Goal: Find contact information: Find contact information

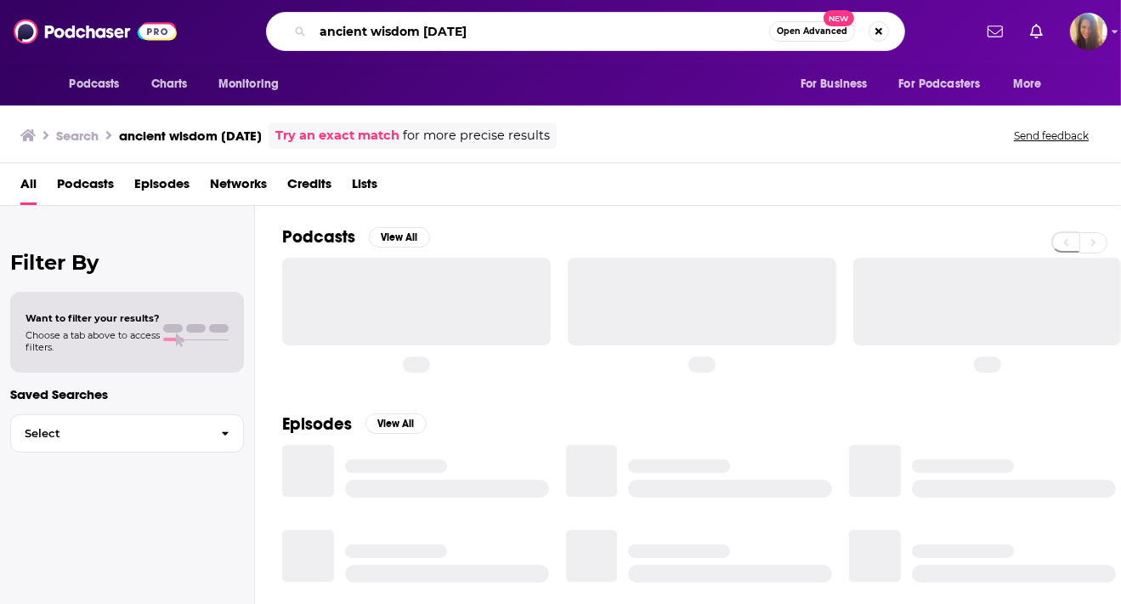
click at [434, 37] on input "ancient wisdom [DATE]" at bounding box center [541, 31] width 456 height 27
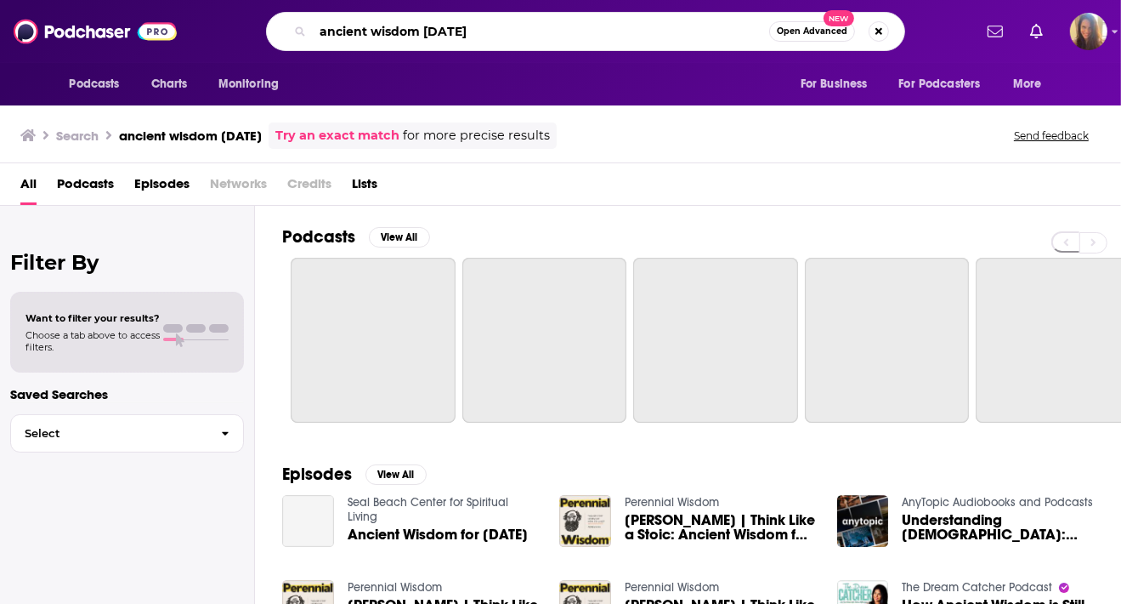
click at [434, 37] on input "ancient wisdom [DATE]" at bounding box center [541, 31] width 456 height 27
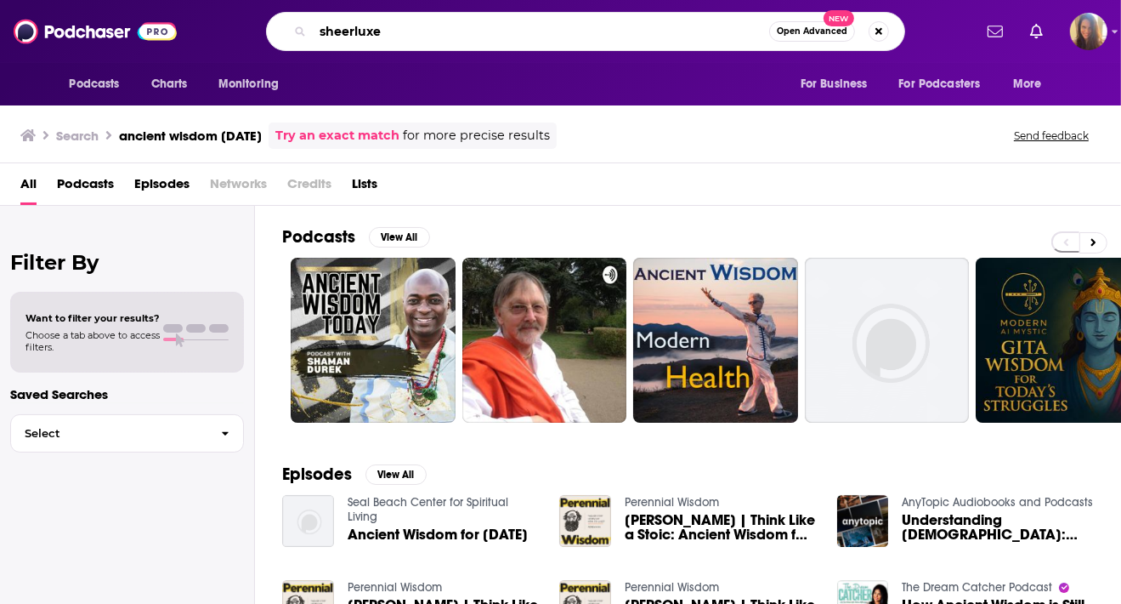
type input "sheerluxe"
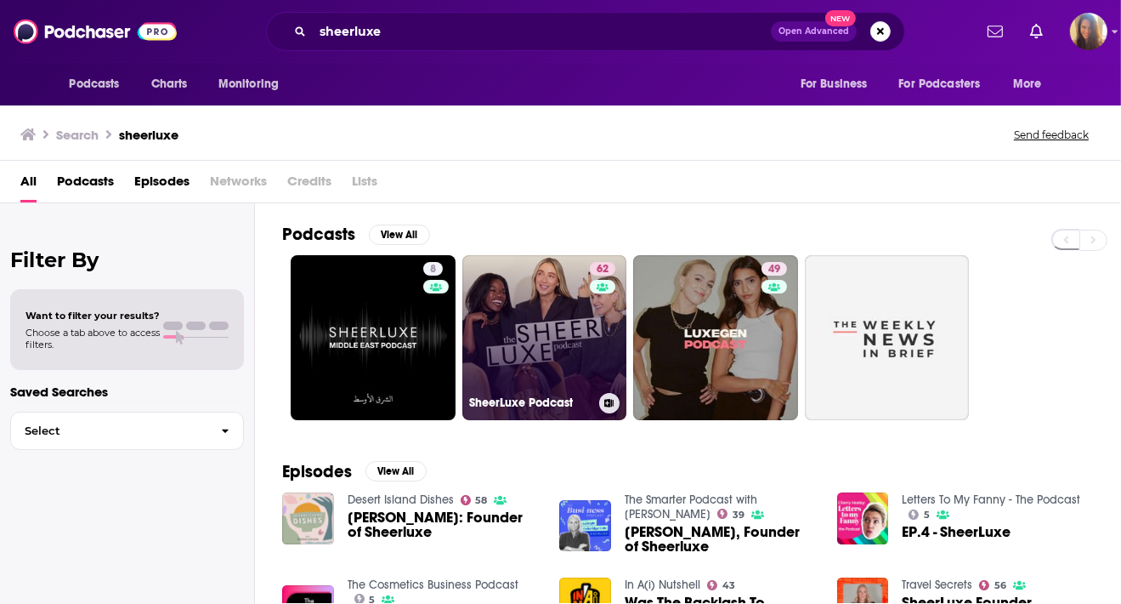
click at [562, 341] on link "62 SheerLuxe Podcast" at bounding box center [544, 337] width 165 height 165
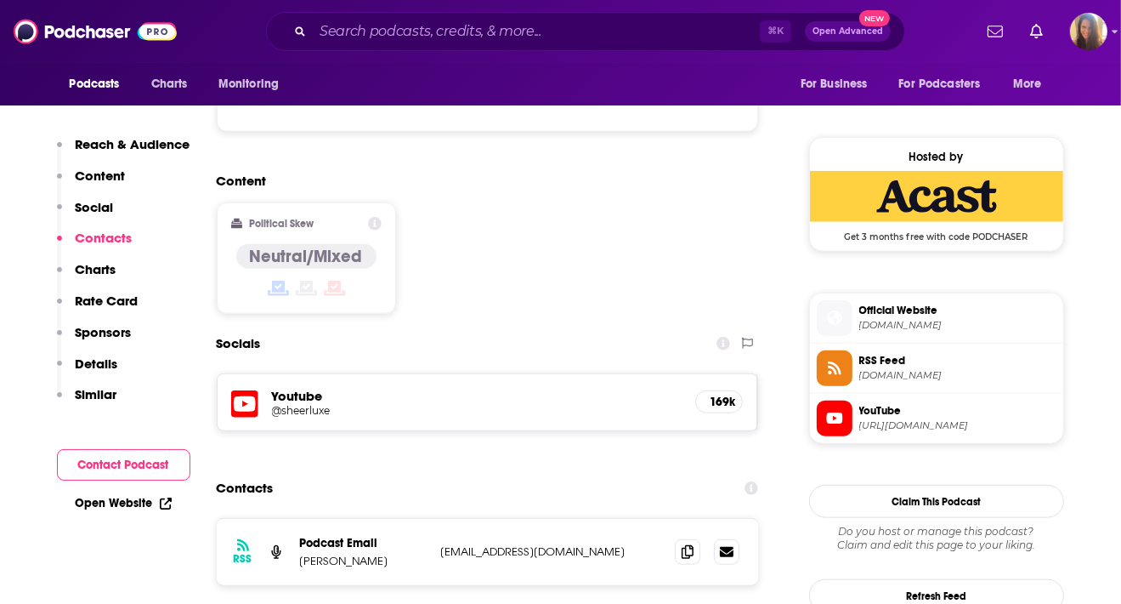
scroll to position [1462, 0]
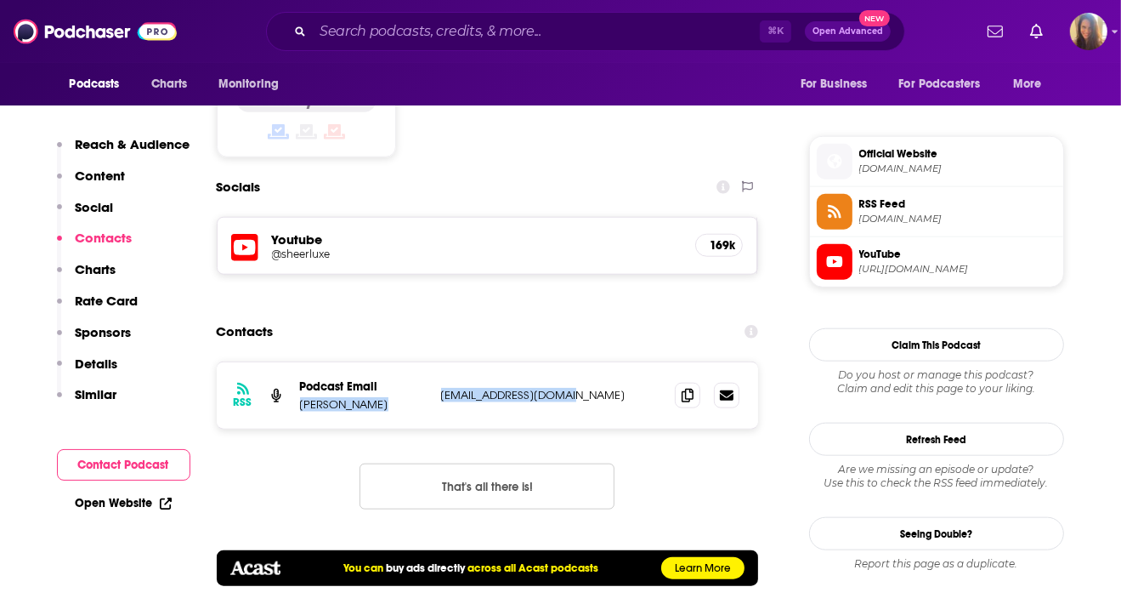
drag, startPoint x: 431, startPoint y: 326, endPoint x: 589, endPoint y: 326, distance: 158.1
click at [589, 362] on div "RSS Podcast Email [PERSON_NAME] [EMAIL_ADDRESS][DOMAIN_NAME] [EMAIL_ADDRESS][DO…" at bounding box center [488, 395] width 542 height 66
click at [587, 388] on p "[EMAIL_ADDRESS][DOMAIN_NAME]" at bounding box center [551, 395] width 221 height 14
drag, startPoint x: 587, startPoint y: 326, endPoint x: 433, endPoint y: 327, distance: 153.9
click at [433, 362] on div "RSS Podcast Email [PERSON_NAME] [EMAIL_ADDRESS][DOMAIN_NAME] [EMAIL_ADDRESS][DO…" at bounding box center [488, 395] width 542 height 66
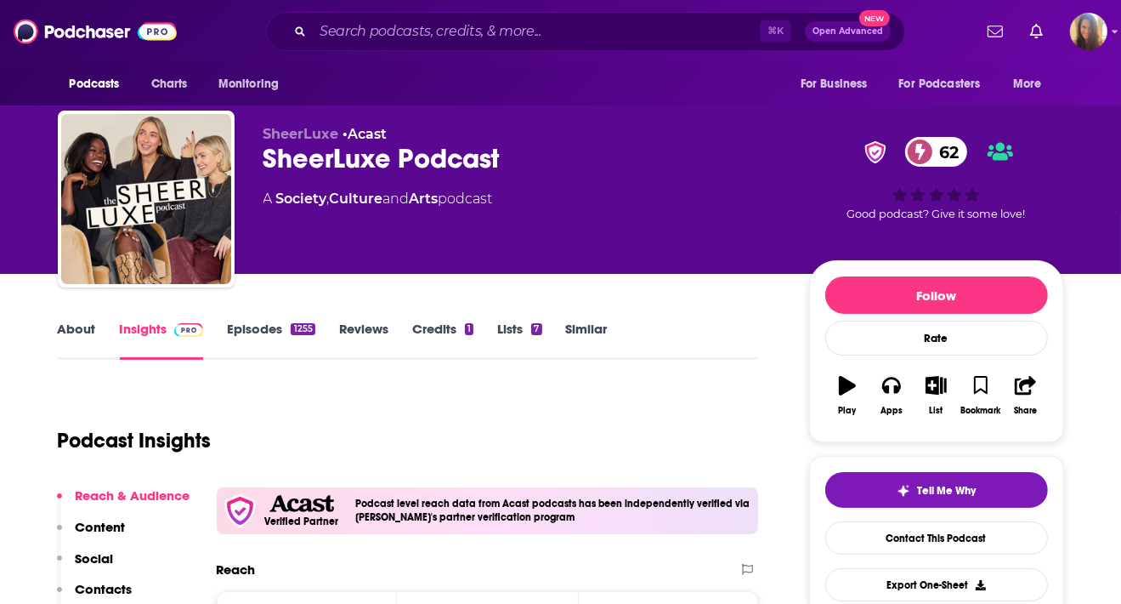
scroll to position [0, 0]
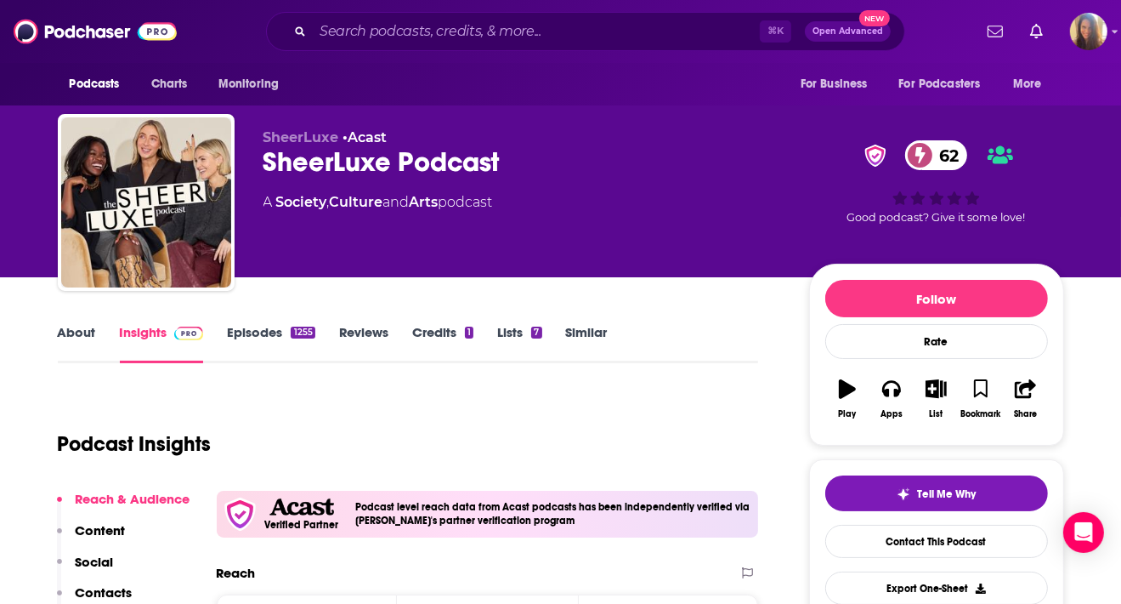
click at [70, 336] on link "About" at bounding box center [77, 343] width 38 height 39
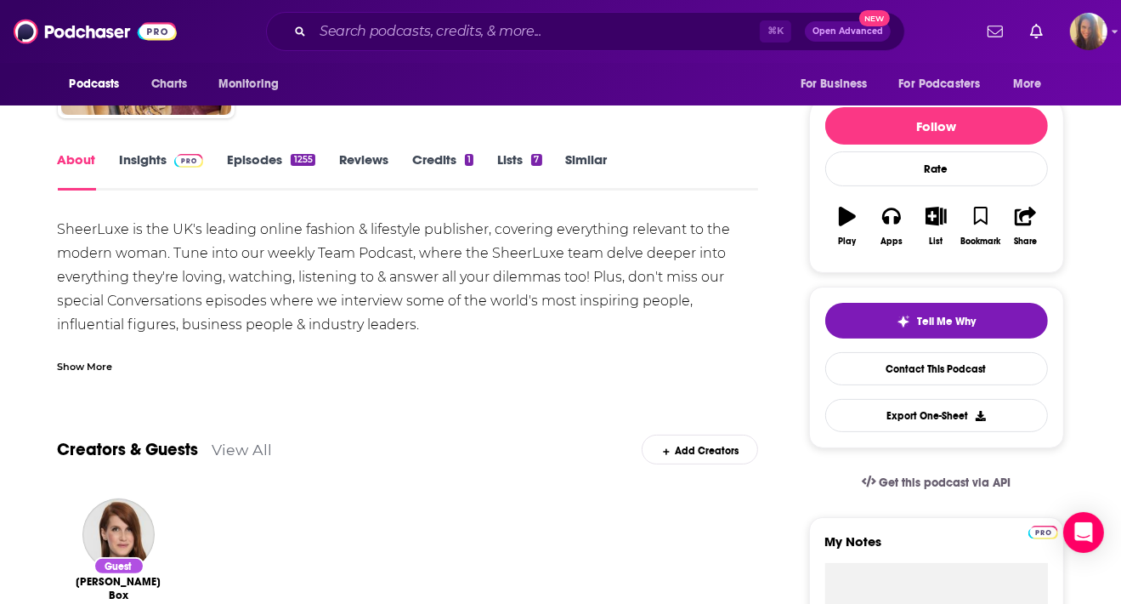
scroll to position [173, 0]
